Goal: Understand process/instructions: Understand process/instructions

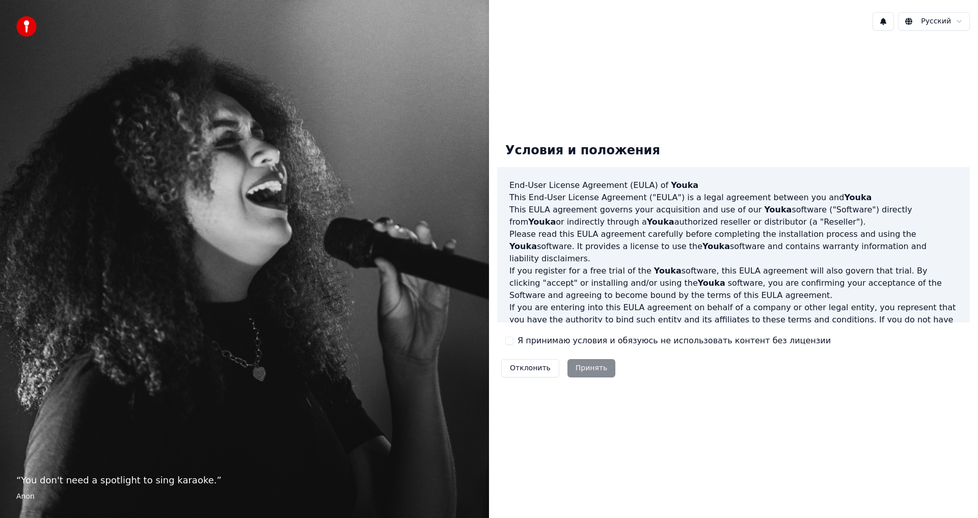
click at [595, 366] on div "Отклонить Принять" at bounding box center [558, 368] width 122 height 26
click at [599, 369] on div "Отклонить Принять" at bounding box center [558, 368] width 122 height 26
click at [583, 368] on div "Отклонить Принять" at bounding box center [558, 368] width 122 height 26
click at [584, 366] on div "Отклонить Принять" at bounding box center [558, 368] width 122 height 26
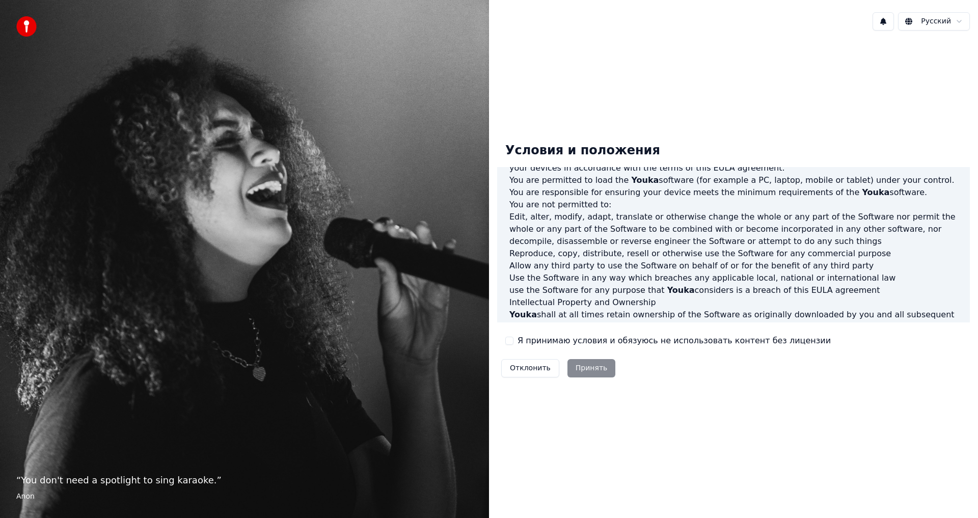
scroll to position [237, 0]
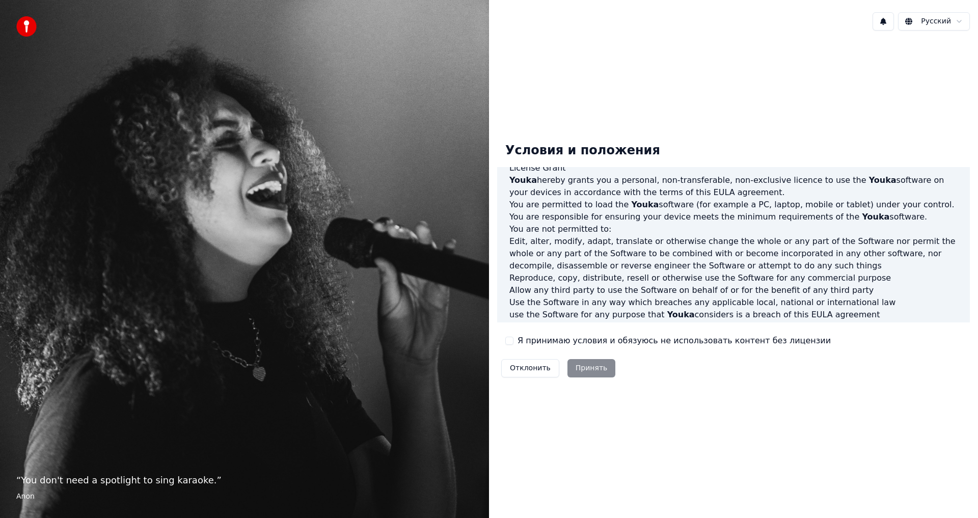
click at [592, 363] on div "Отклонить Принять" at bounding box center [558, 368] width 122 height 26
drag, startPoint x: 649, startPoint y: 333, endPoint x: 779, endPoint y: 338, distance: 129.5
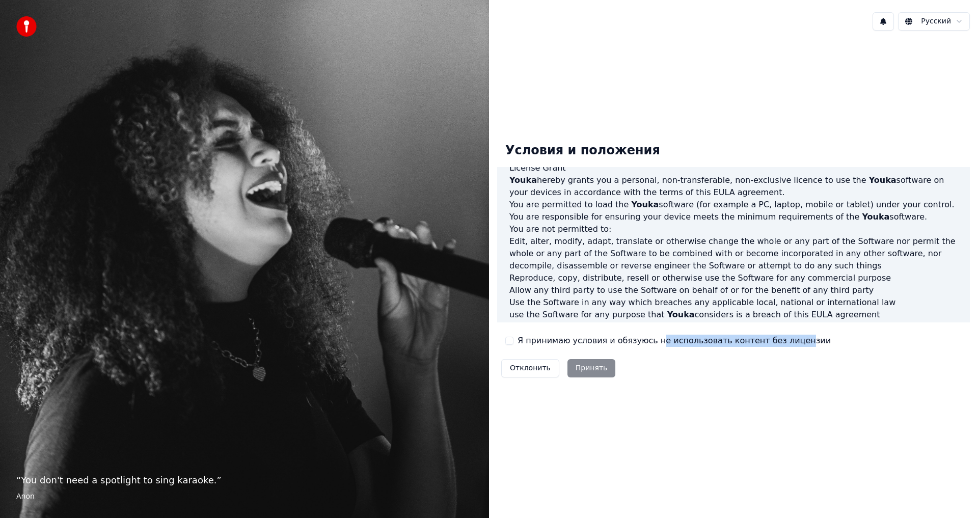
click at [779, 338] on div "Условия и положения End-User License Agreement ([PERSON_NAME]) of Youka This En…" at bounding box center [733, 258] width 473 height 247
click at [754, 375] on div "Условия и положения End-User License Agreement ([PERSON_NAME]) of Youka This En…" at bounding box center [733, 258] width 473 height 247
click at [618, 359] on div "Условия и положения End-User License Agreement ([PERSON_NAME]) of Youka This En…" at bounding box center [733, 258] width 473 height 247
click at [540, 365] on button "Отклонить" at bounding box center [530, 368] width 58 height 18
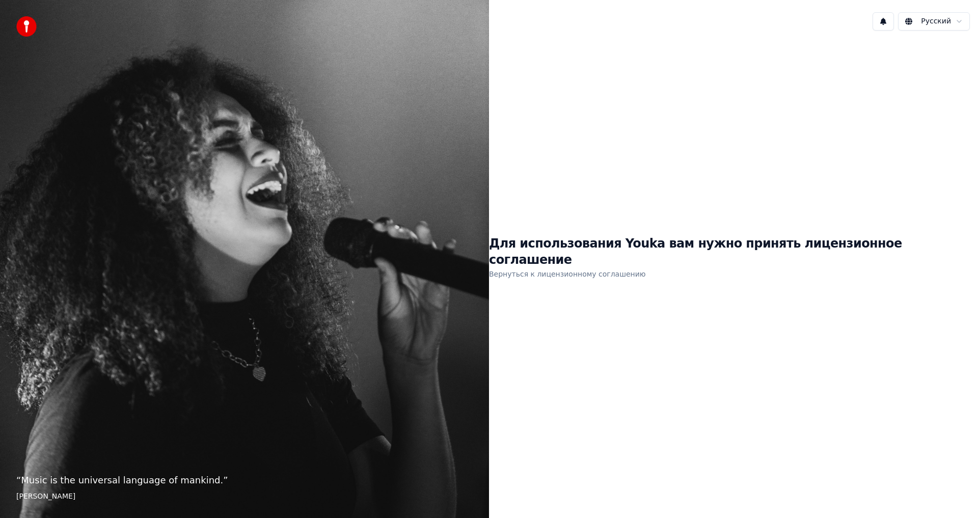
drag, startPoint x: 573, startPoint y: 328, endPoint x: 582, endPoint y: 312, distance: 18.7
click at [577, 323] on div "Для использования Youka вам нужно принять лицензионное соглашение Вернуться к л…" at bounding box center [733, 258] width 489 height 439
click at [547, 266] on link "Вернуться к лицензионному соглашению" at bounding box center [567, 274] width 157 height 16
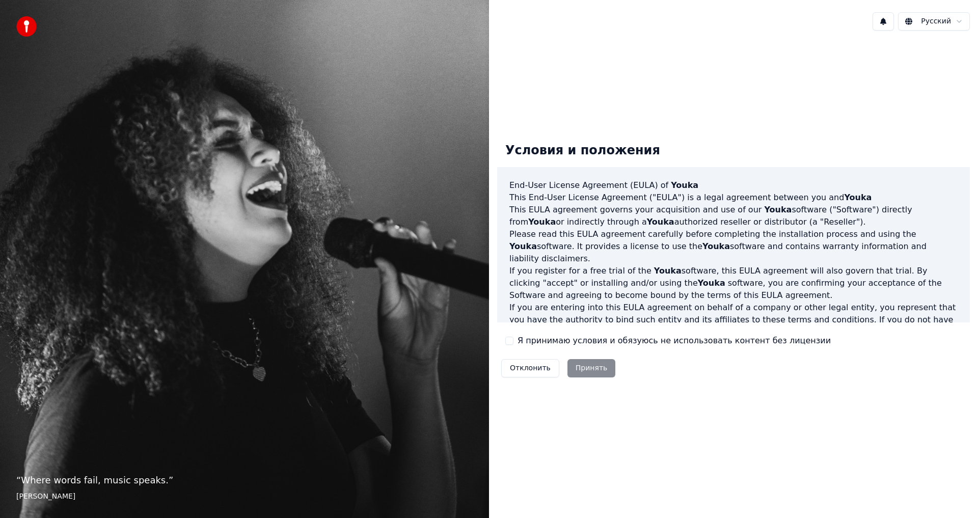
click at [582, 379] on div "Отклонить Принять" at bounding box center [558, 368] width 122 height 26
click at [587, 369] on div "Отклонить Принять" at bounding box center [558, 368] width 122 height 26
click at [587, 368] on div "Отклонить Принять" at bounding box center [558, 368] width 122 height 26
drag, startPoint x: 500, startPoint y: 179, endPoint x: 510, endPoint y: 180, distance: 9.7
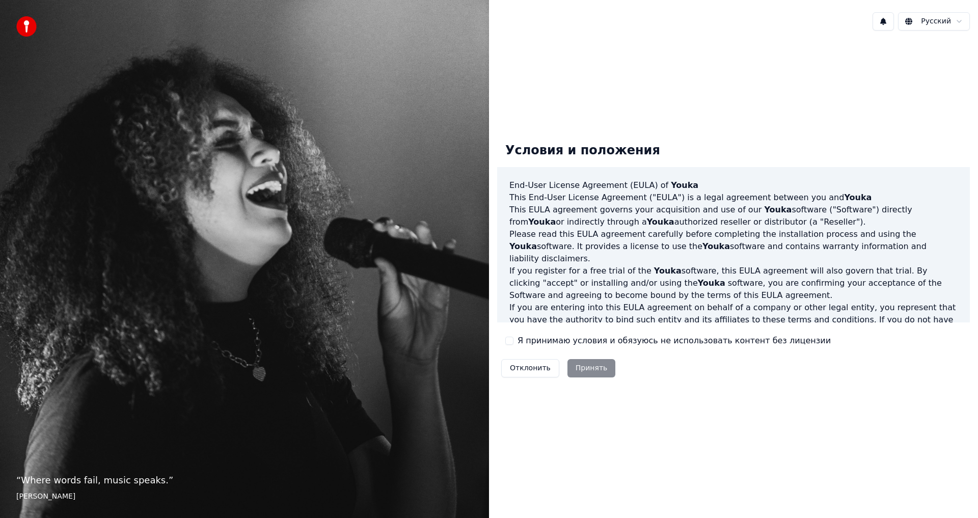
click at [510, 180] on div "End-User License Agreement ([PERSON_NAME]) of Youka This End-User License Agree…" at bounding box center [733, 244] width 473 height 155
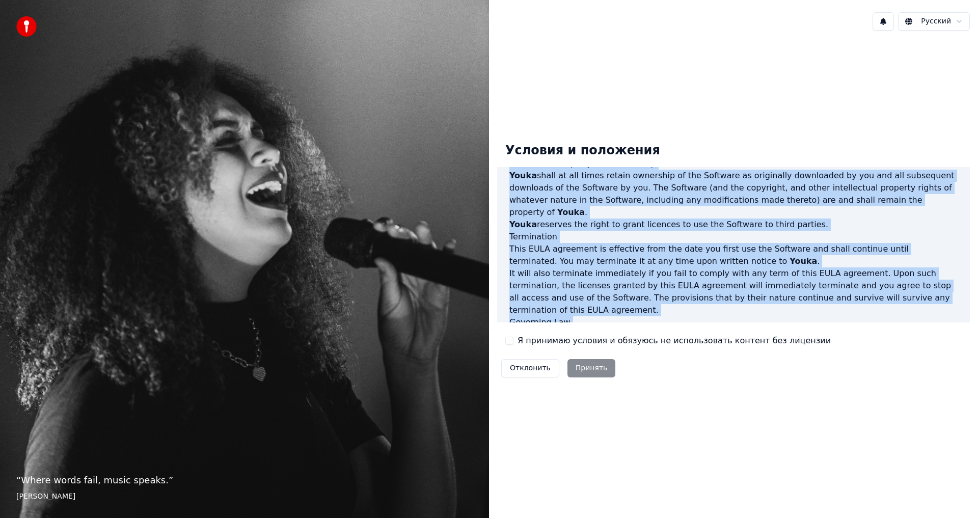
scroll to position [407, 0]
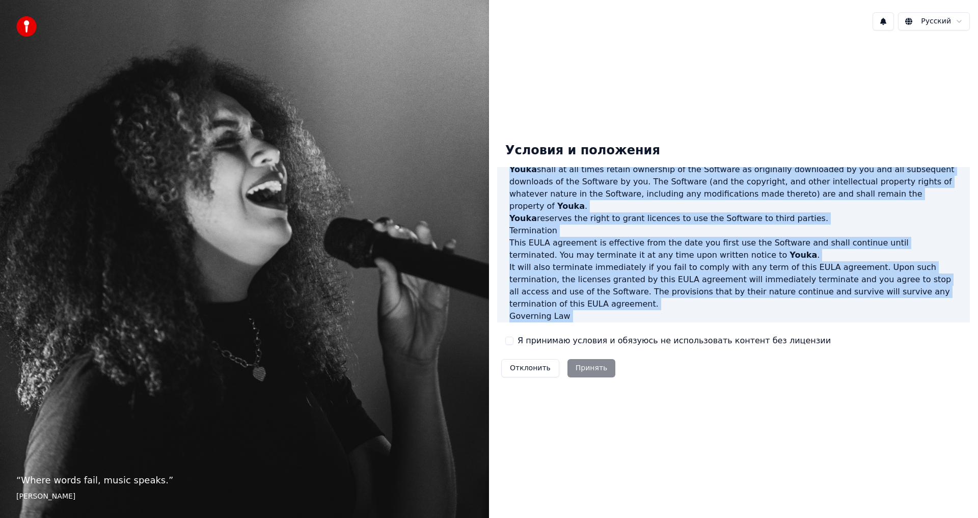
drag, startPoint x: 510, startPoint y: 180, endPoint x: 949, endPoint y: 314, distance: 459.7
click at [949, 314] on div "End-User License Agreement ([PERSON_NAME]) of Youka This End-User License Agree…" at bounding box center [733, 244] width 473 height 155
click at [813, 310] on h3 "Governing Law" at bounding box center [734, 316] width 448 height 12
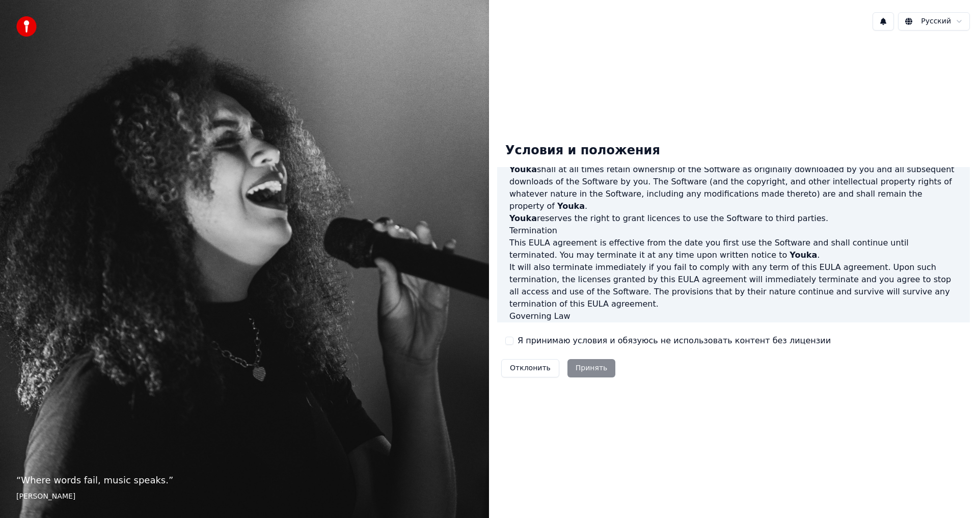
click at [599, 365] on div "Отклонить Принять" at bounding box center [558, 368] width 122 height 26
drag, startPoint x: 599, startPoint y: 365, endPoint x: 554, endPoint y: 340, distance: 52.0
click at [593, 365] on div "Отклонить Принять" at bounding box center [558, 368] width 122 height 26
